Goal: Obtain resource: Download file/media

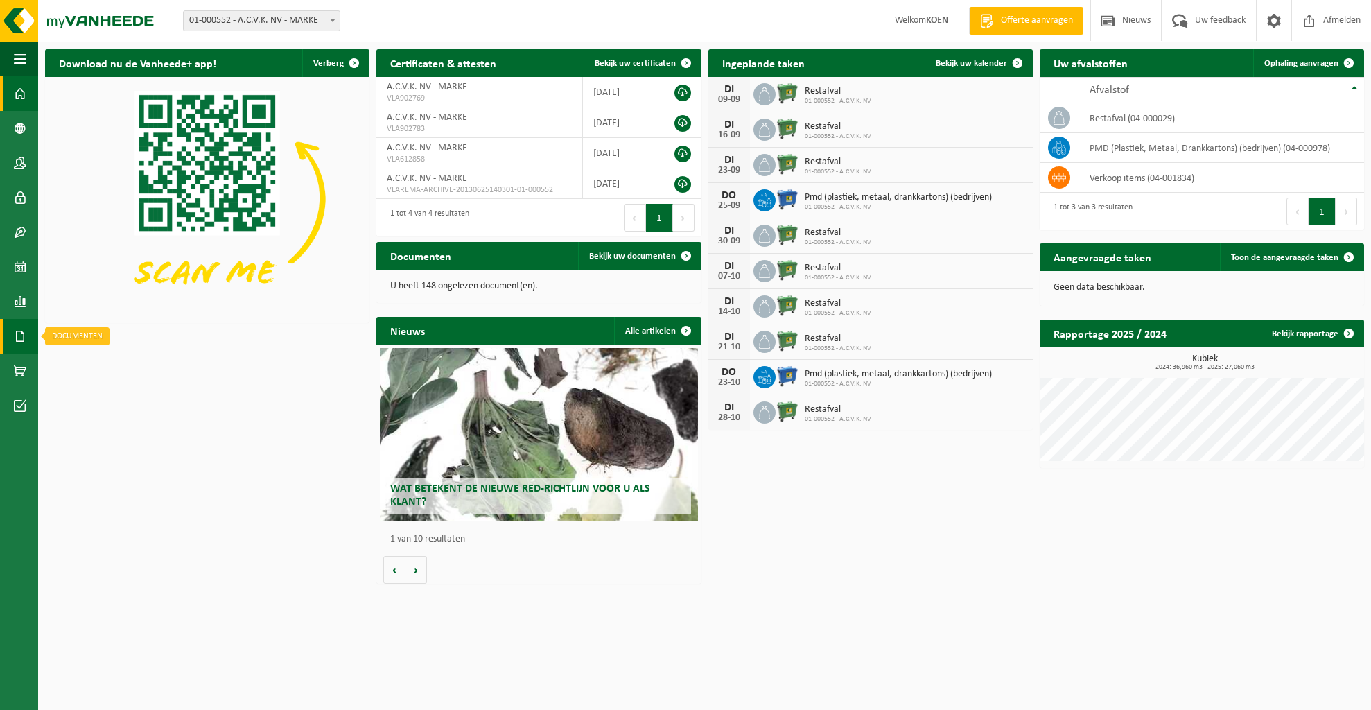
click at [27, 341] on link "Documenten" at bounding box center [19, 336] width 38 height 35
click at [101, 372] on span "Documenten" at bounding box center [105, 366] width 51 height 26
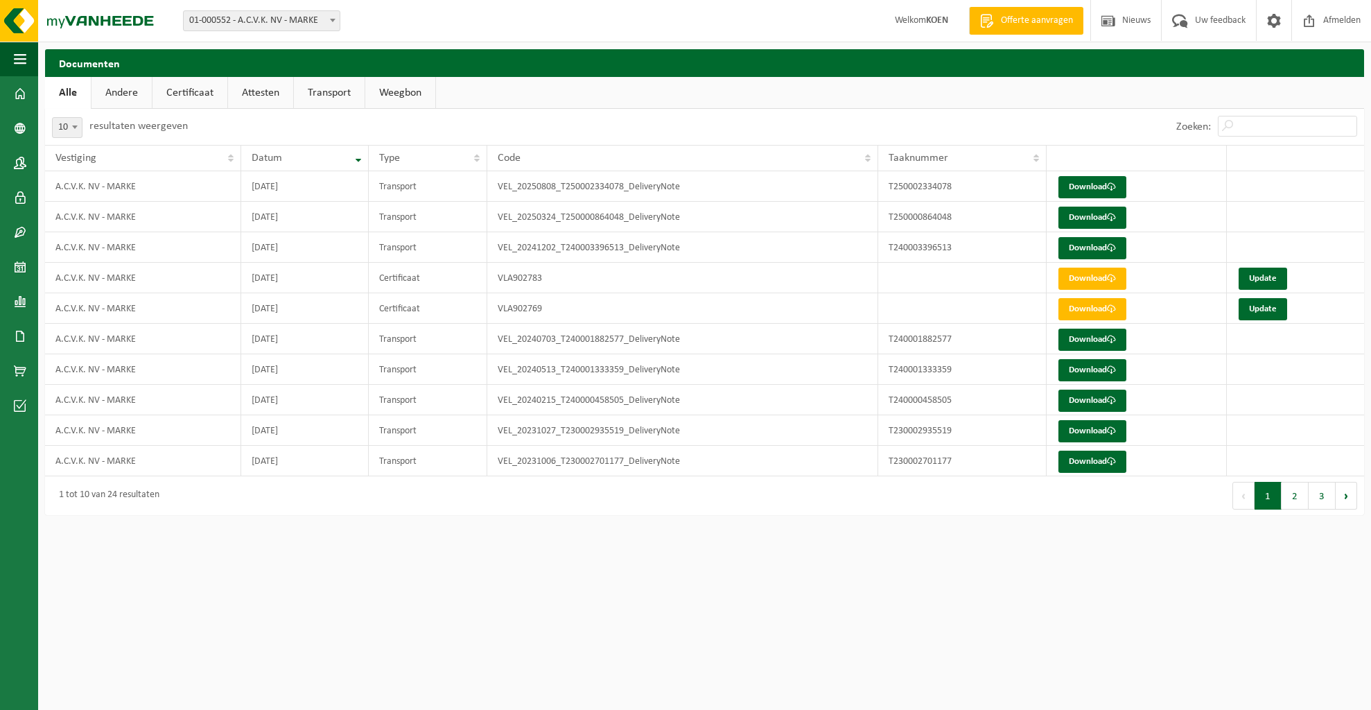
click at [263, 96] on link "Attesten" at bounding box center [260, 93] width 65 height 32
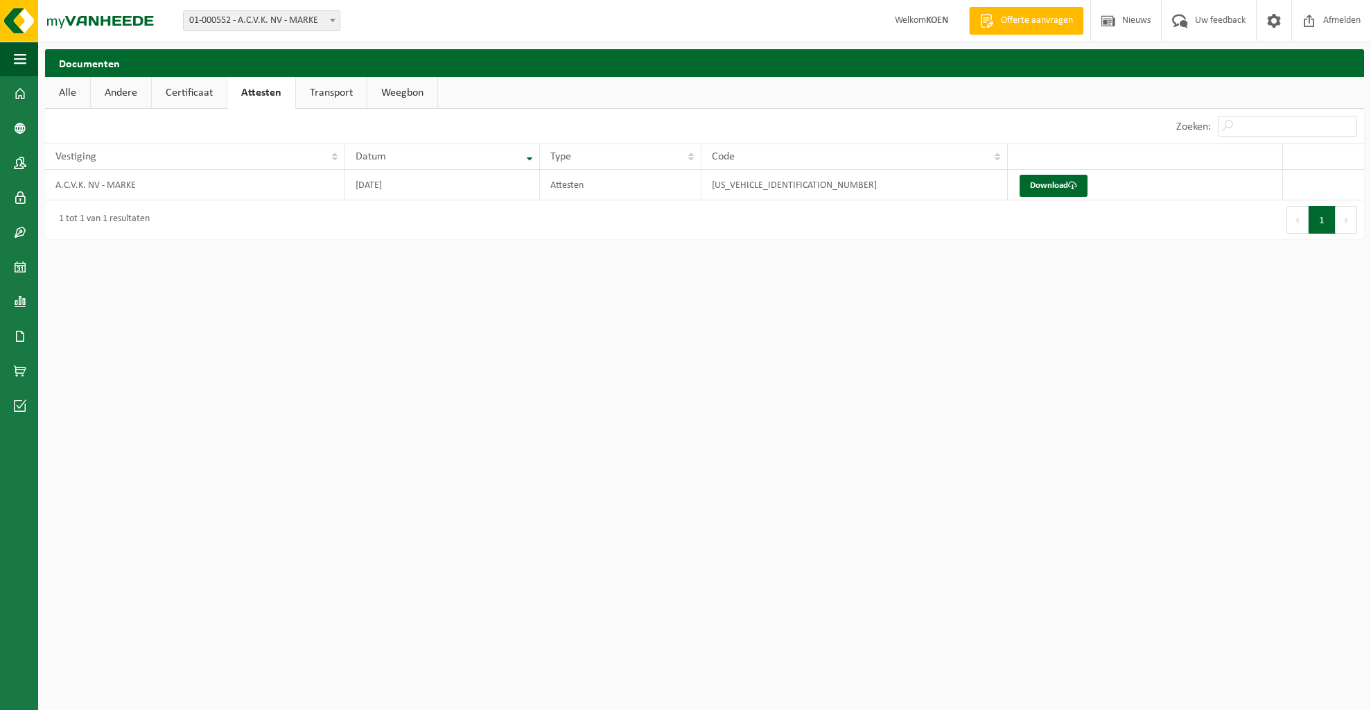
click at [186, 94] on link "Certificaat" at bounding box center [189, 93] width 75 height 32
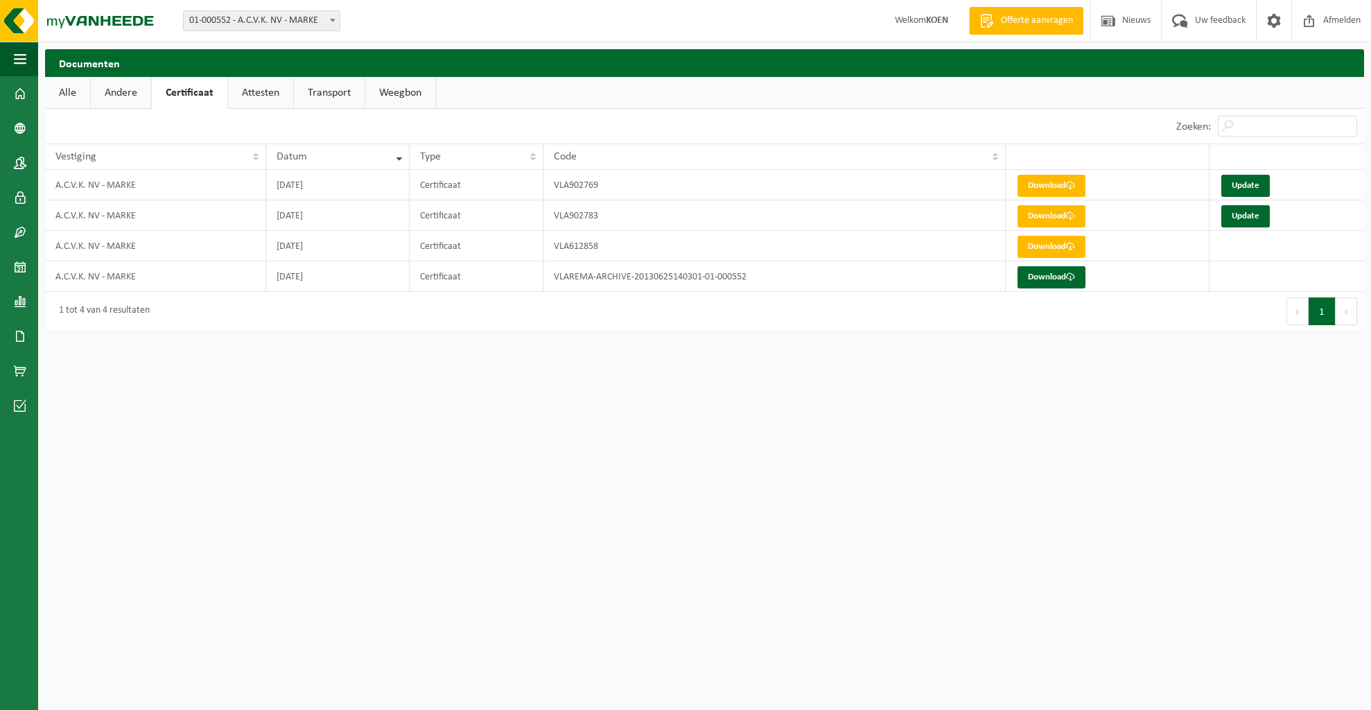
click at [150, 91] on link "Andere" at bounding box center [121, 93] width 60 height 32
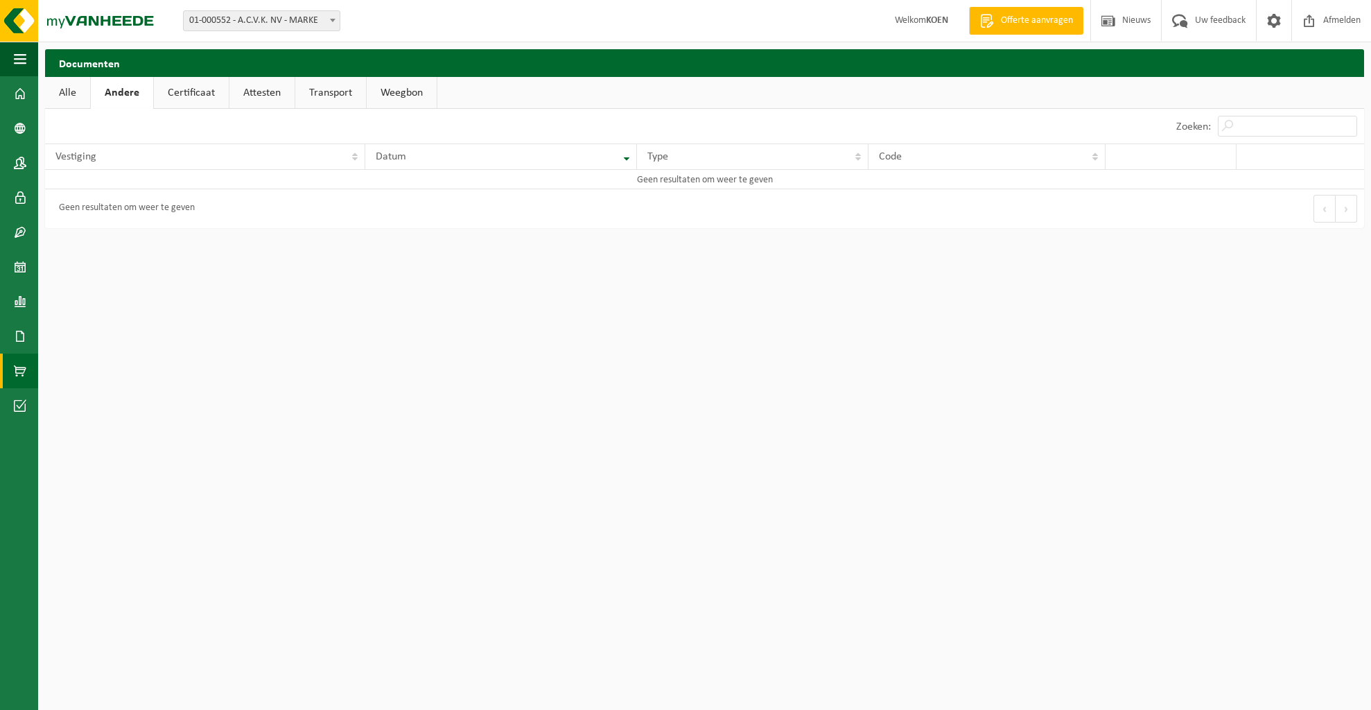
click at [19, 369] on span at bounding box center [20, 371] width 12 height 35
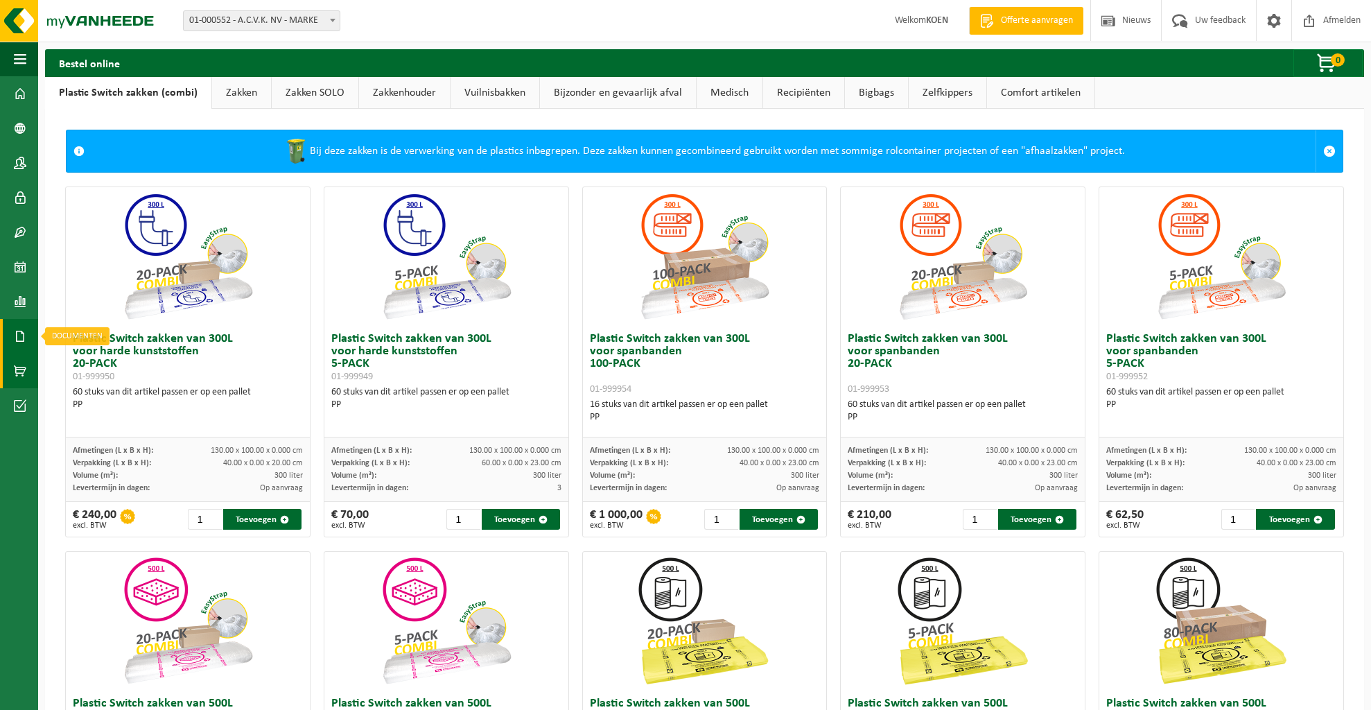
click at [21, 329] on span at bounding box center [20, 336] width 12 height 35
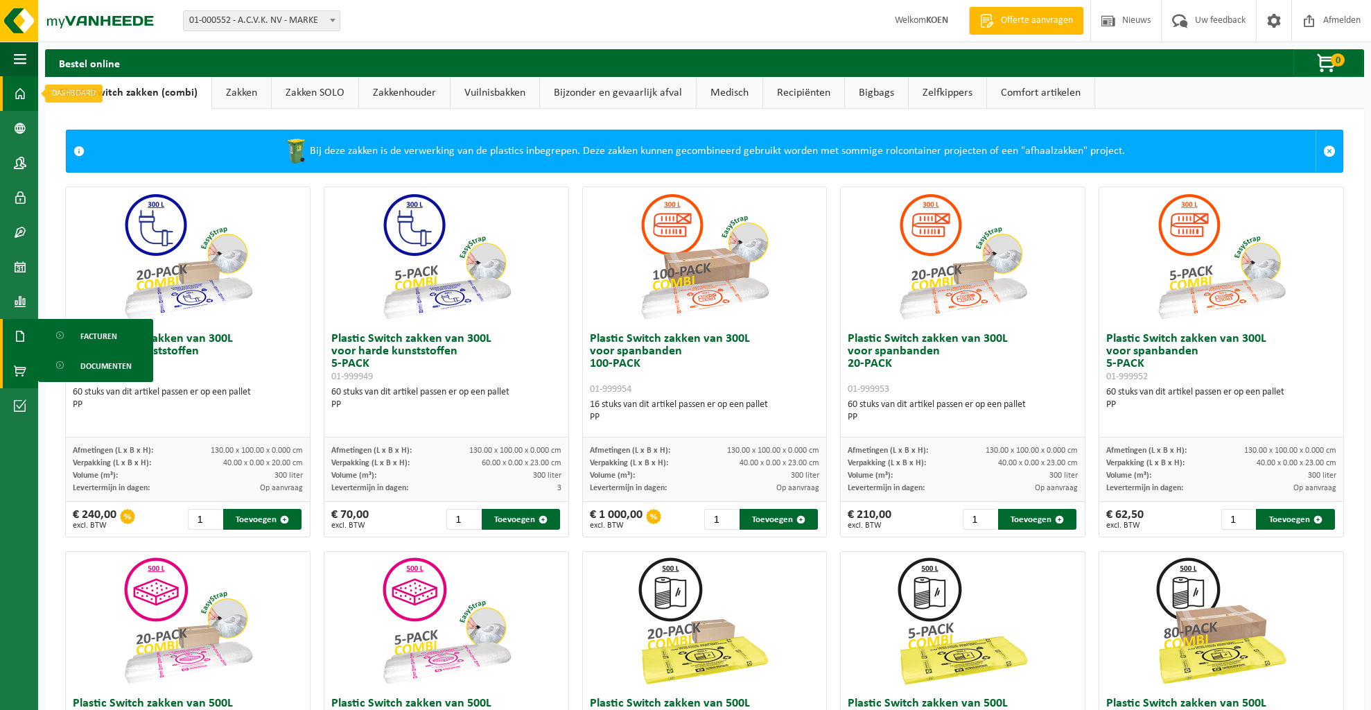
click at [21, 89] on span at bounding box center [20, 93] width 12 height 35
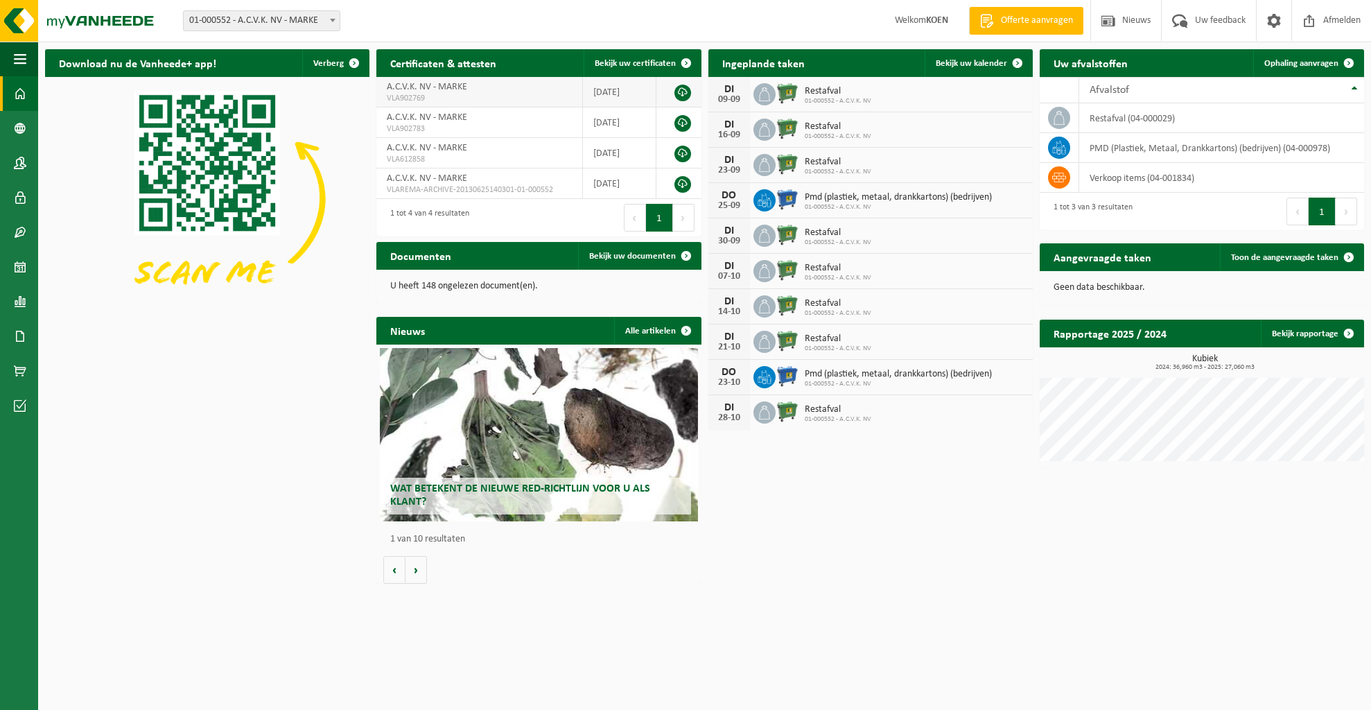
click at [683, 93] on link at bounding box center [682, 93] width 17 height 17
click at [879, 532] on div "Download nu de Vanheede+ app! Verberg Certificaten & attesten Bekijk uw certifi…" at bounding box center [705, 316] width 1326 height 548
click at [420, 567] on button "Volgende" at bounding box center [416, 570] width 21 height 28
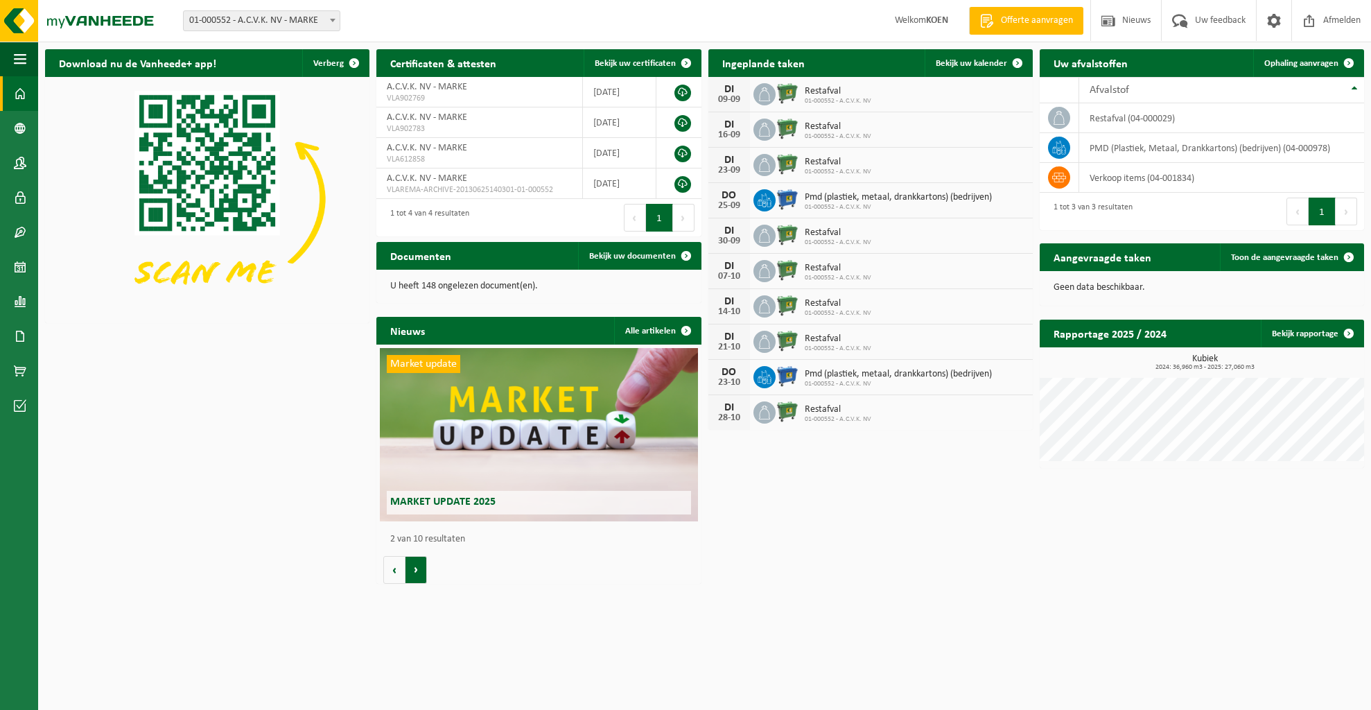
click at [418, 568] on button "Volgende" at bounding box center [416, 570] width 21 height 28
click at [415, 569] on button "Volgende" at bounding box center [416, 570] width 21 height 28
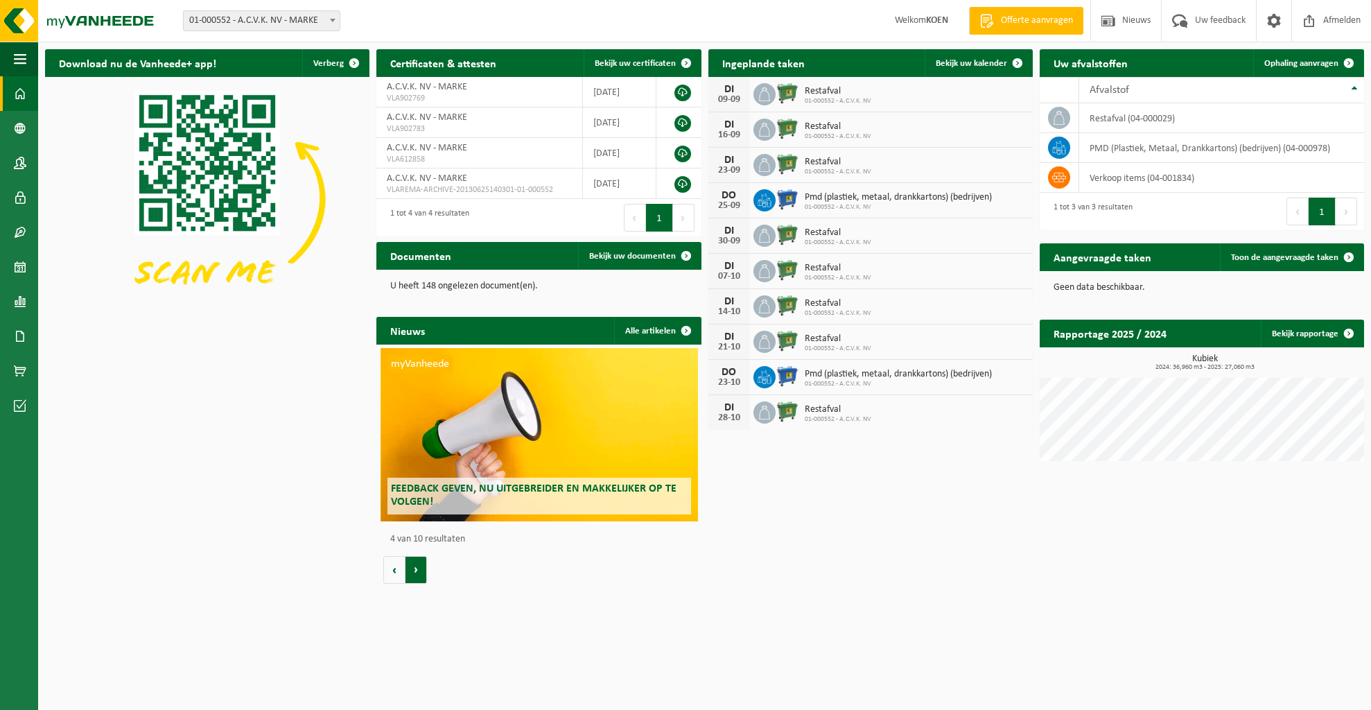
click at [415, 569] on button "Volgende" at bounding box center [416, 570] width 21 height 28
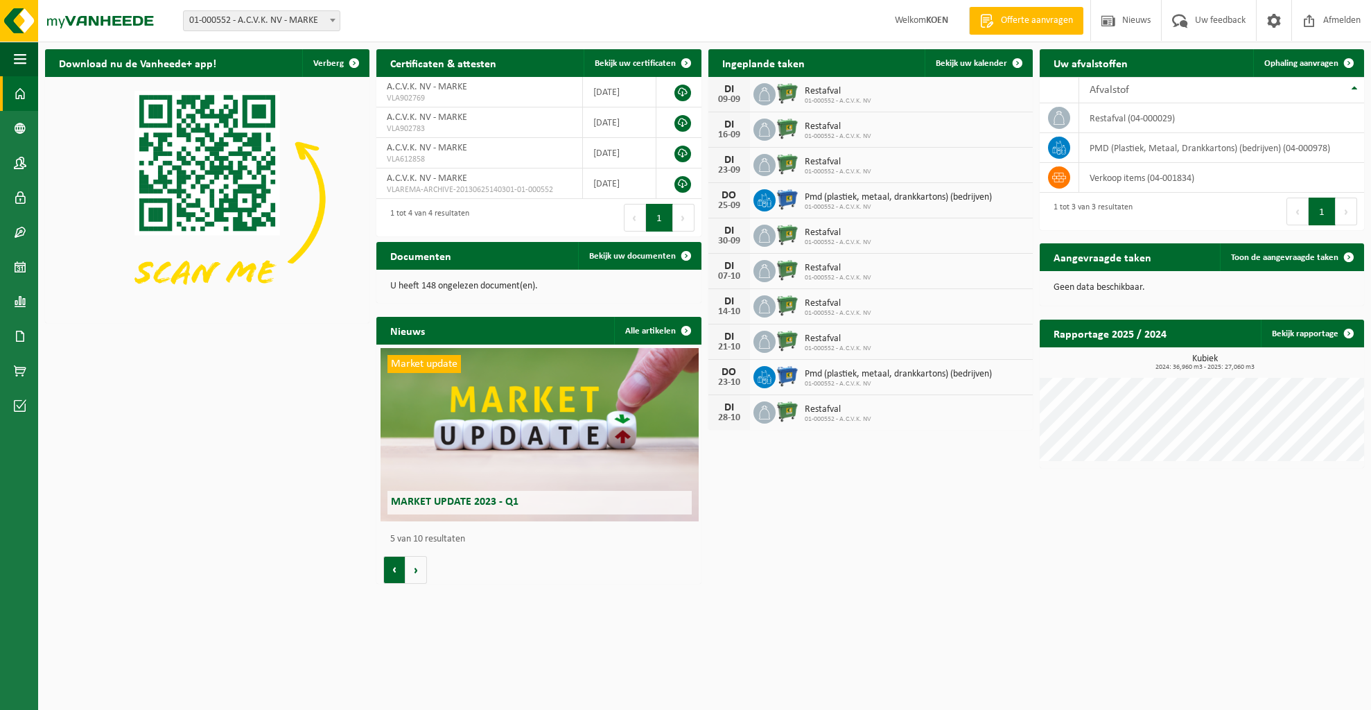
click at [403, 570] on button "Vorige" at bounding box center [394, 570] width 22 height 28
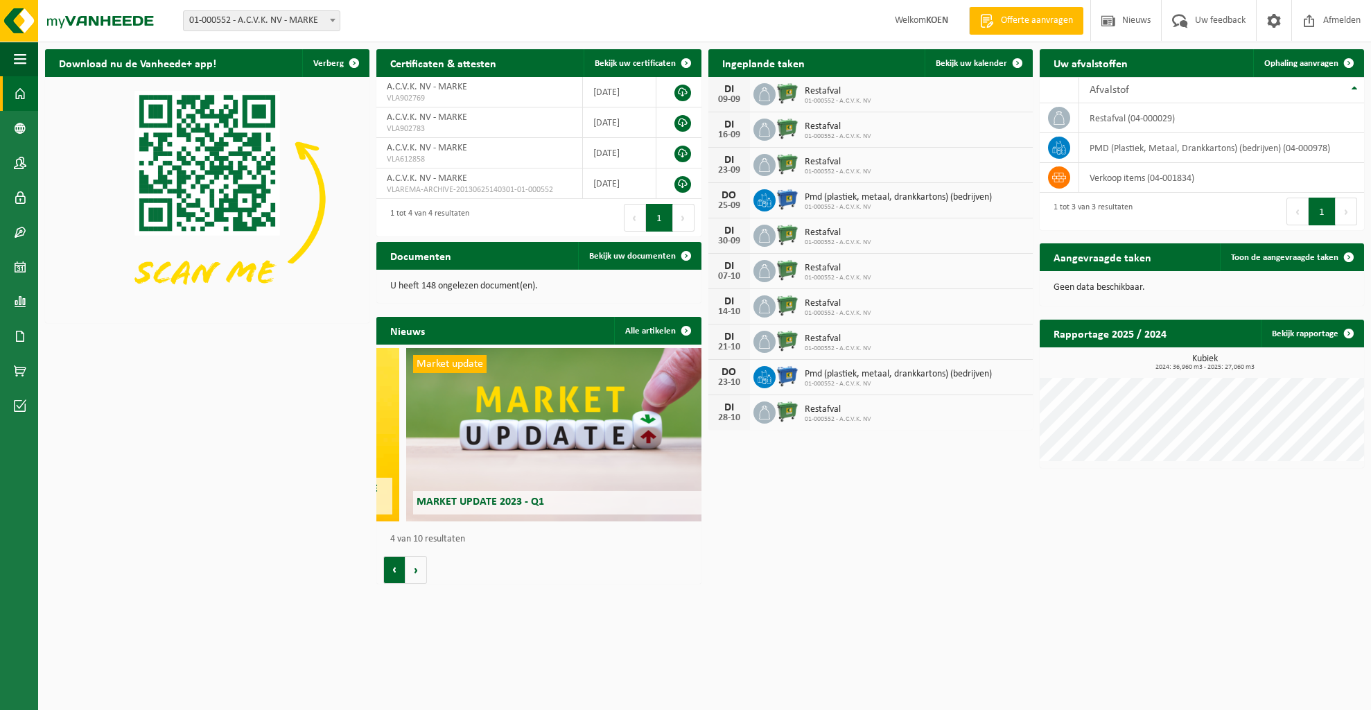
click at [403, 570] on button "Vorige" at bounding box center [394, 570] width 22 height 28
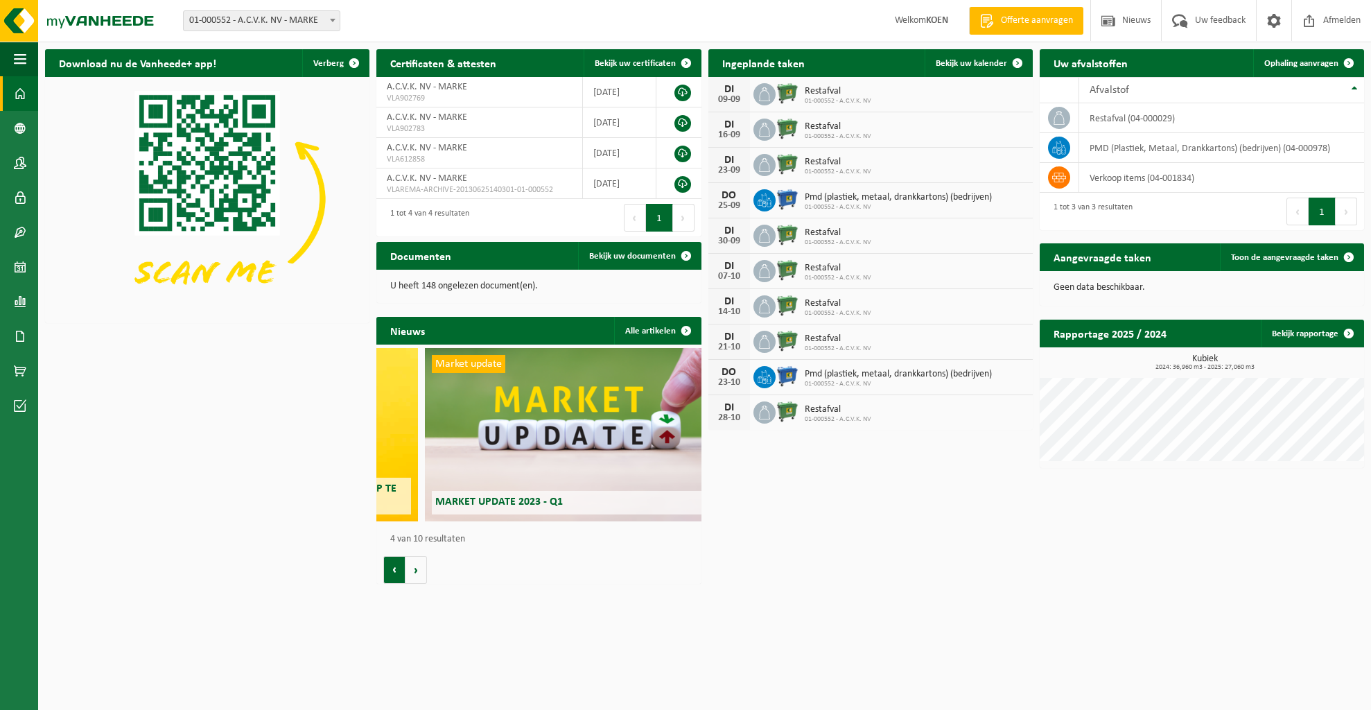
click at [403, 570] on button "Vorige" at bounding box center [394, 570] width 22 height 28
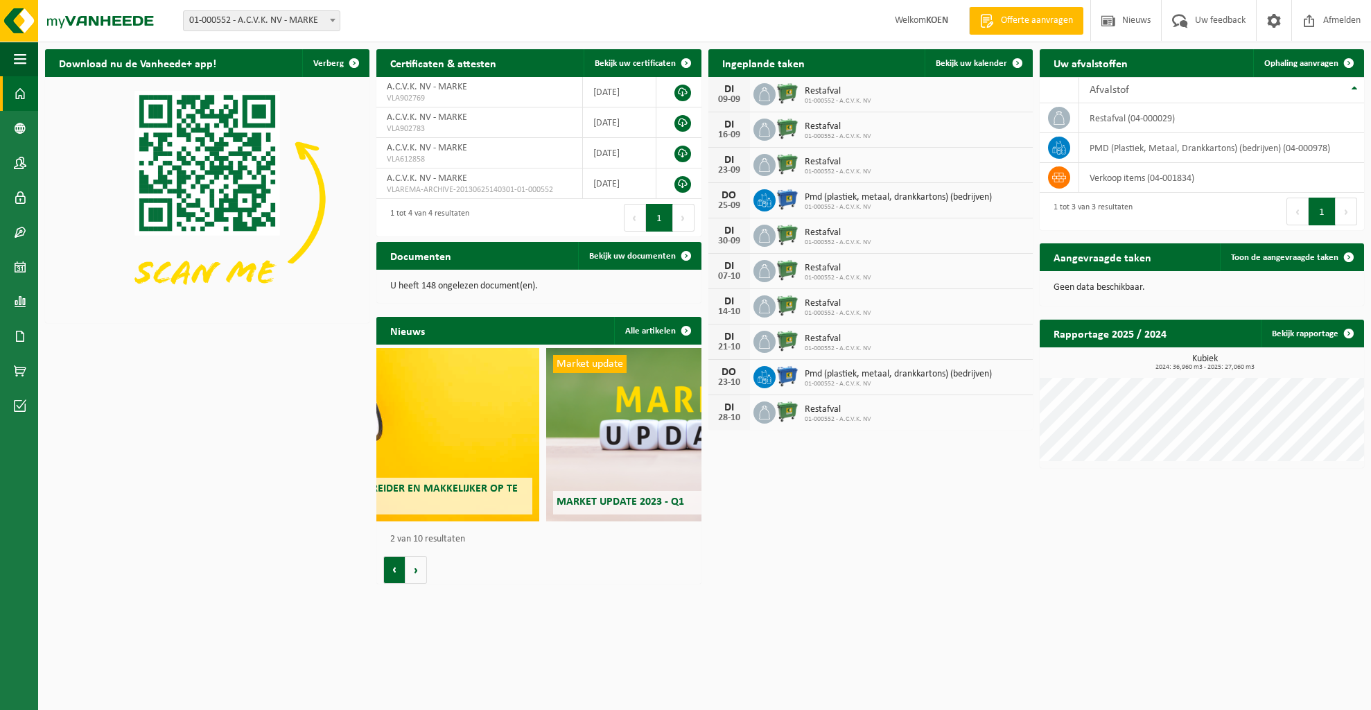
click at [403, 570] on button "Vorige" at bounding box center [394, 570] width 22 height 28
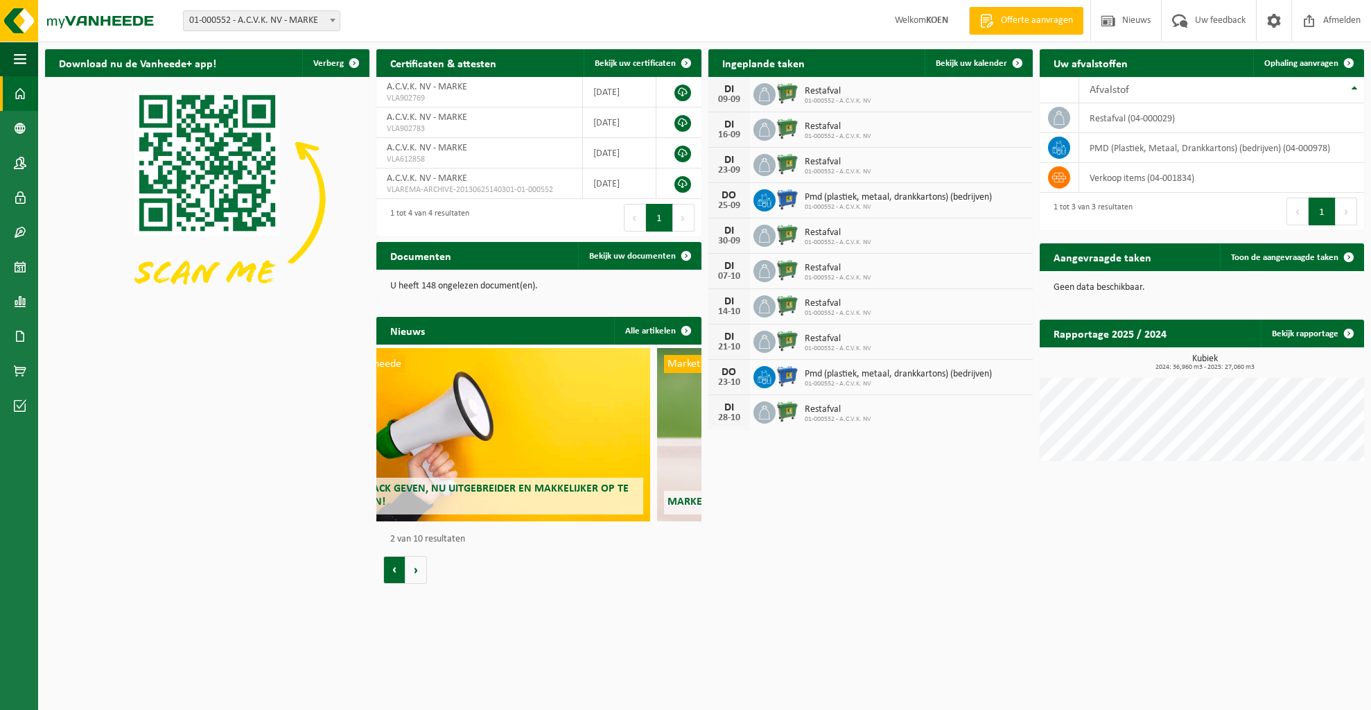
click at [403, 570] on button "Vorige" at bounding box center [394, 570] width 22 height 28
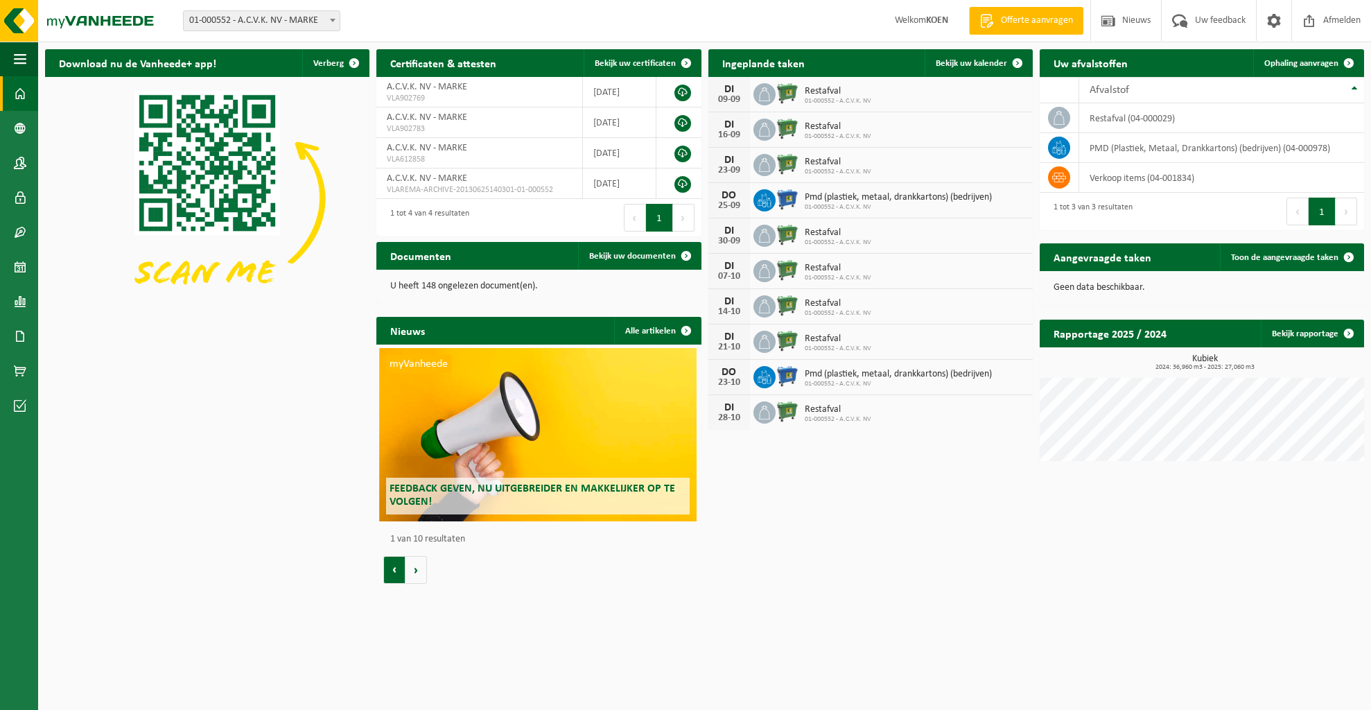
click at [403, 570] on button "Vorige" at bounding box center [394, 570] width 22 height 28
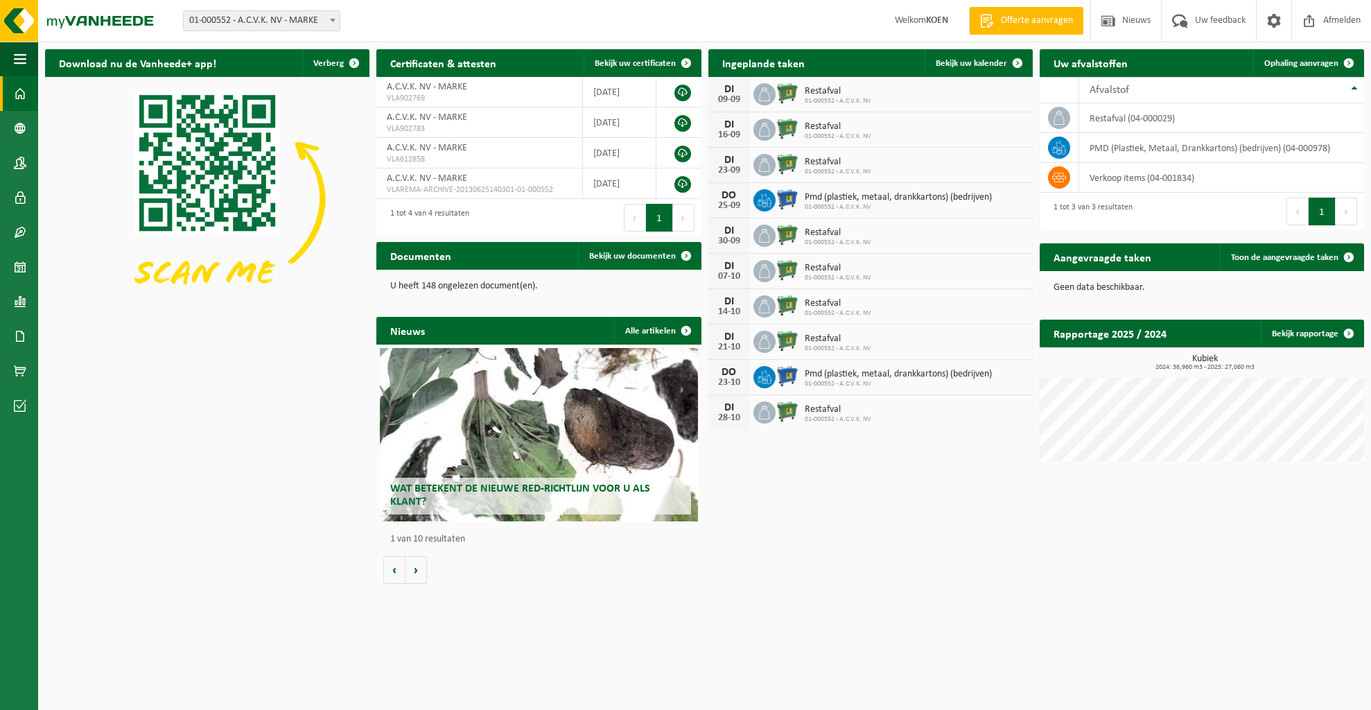
click at [572, 435] on div "Wat betekent de nieuwe RED-richtlijn voor u als klant?" at bounding box center [539, 434] width 318 height 173
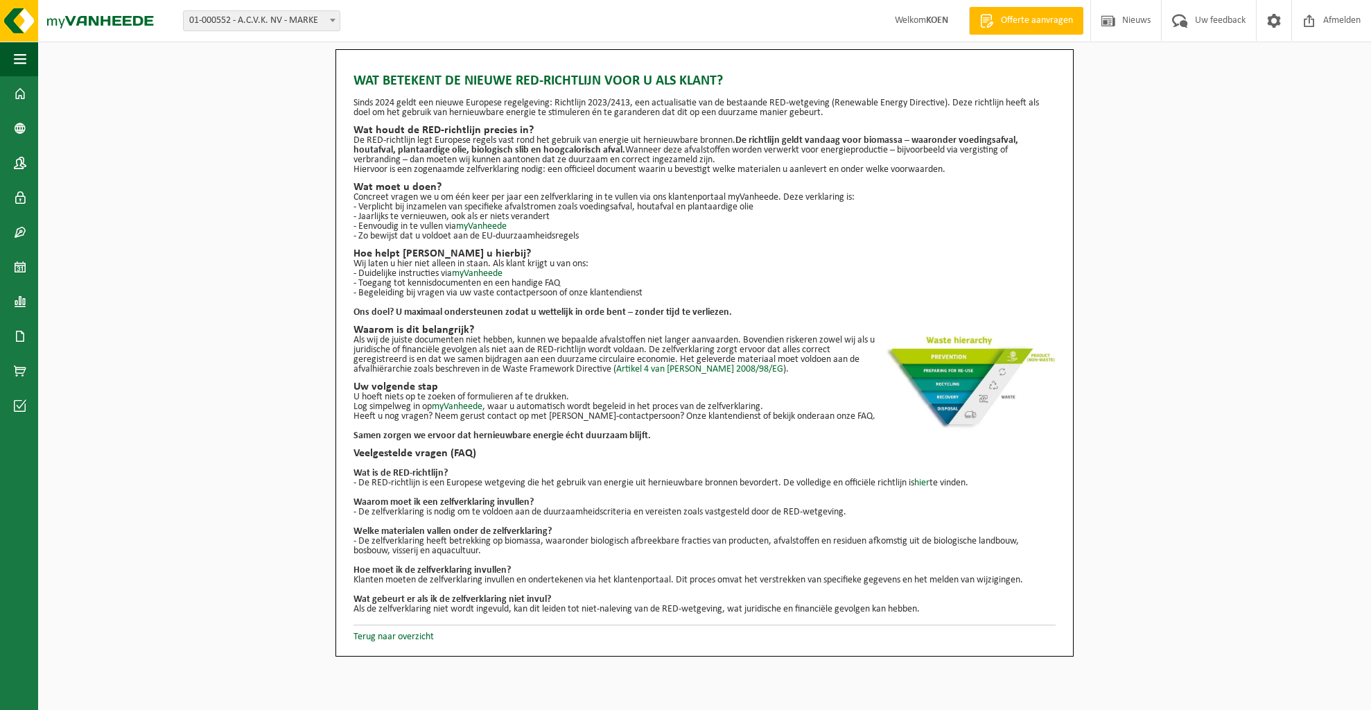
click at [1228, 227] on div "Wat betekent de nieuwe RED-richtlijn voor u als klant? Sinds 2024 geldt een nie…" at bounding box center [704, 352] width 1333 height 607
click at [1173, 107] on div "Wat betekent de nieuwe RED-richtlijn voor u als klant? Sinds 2024 geldt een nie…" at bounding box center [704, 352] width 1333 height 607
click at [902, 21] on span "Welkom KOEN" at bounding box center [921, 20] width 81 height 41
click at [26, 23] on img at bounding box center [83, 21] width 166 height 42
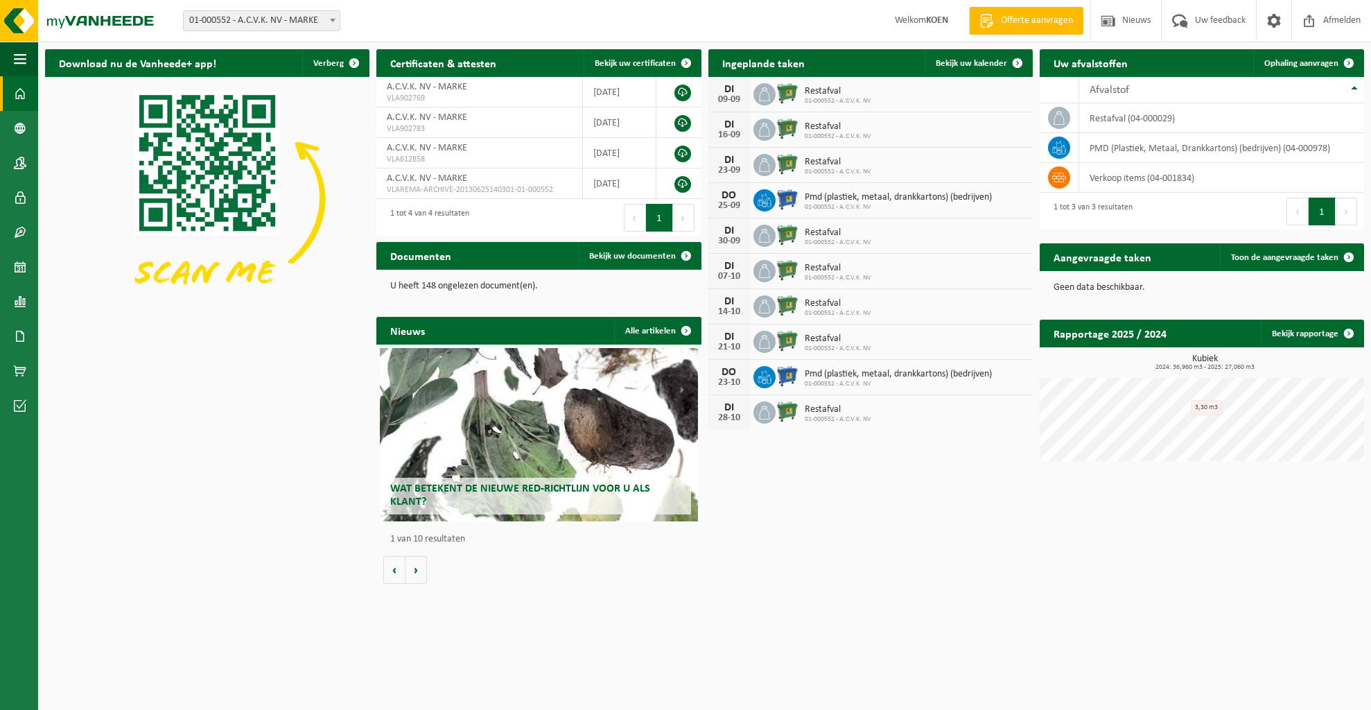
click at [311, 19] on span "01-000552 - A.C.V.K. NV - MARKE" at bounding box center [262, 20] width 156 height 19
click at [979, 525] on div "Download nu de Vanheede+ app! Verberg Certificaten & attesten Bekijk uw certifi…" at bounding box center [705, 316] width 1326 height 548
click at [866, 546] on div "Download nu de Vanheede+ app! Verberg Certificaten & attesten Bekijk uw certifi…" at bounding box center [705, 316] width 1326 height 548
click at [1116, 24] on span at bounding box center [1108, 20] width 21 height 41
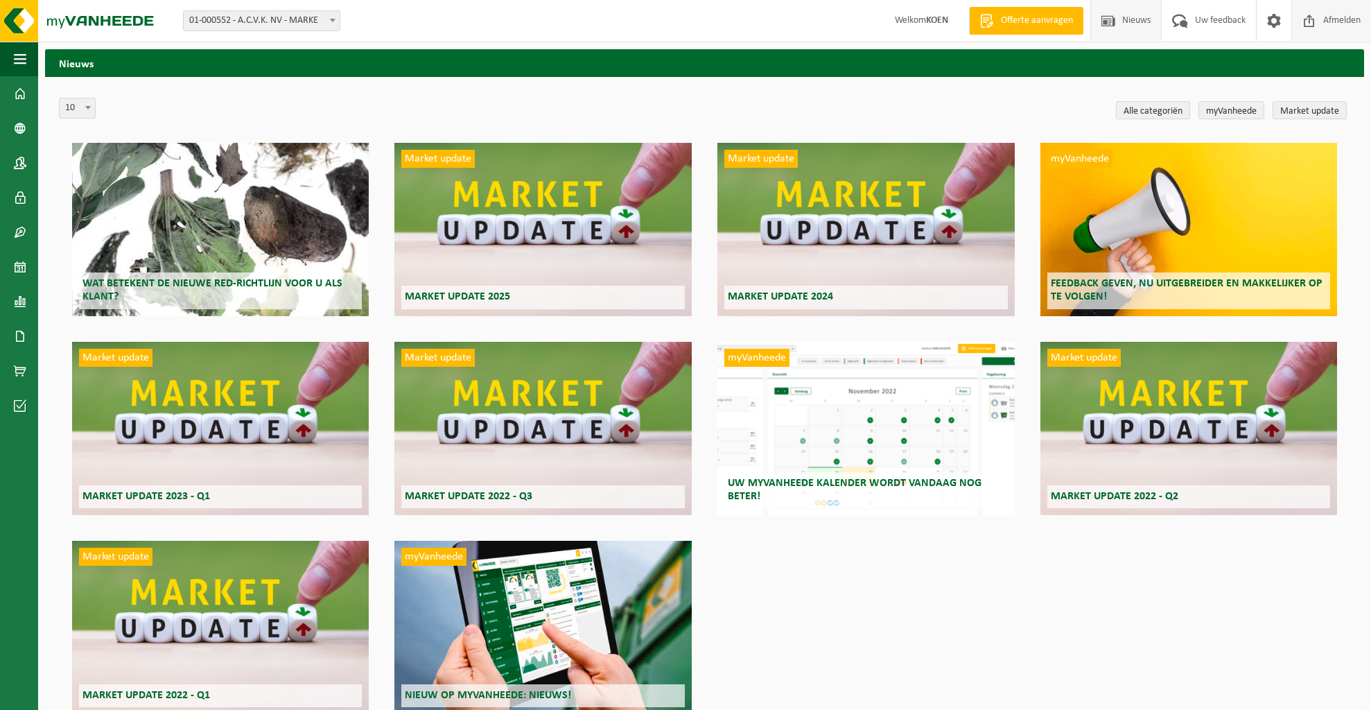
click at [1316, 21] on span at bounding box center [1309, 20] width 21 height 41
